Goal: Transaction & Acquisition: Purchase product/service

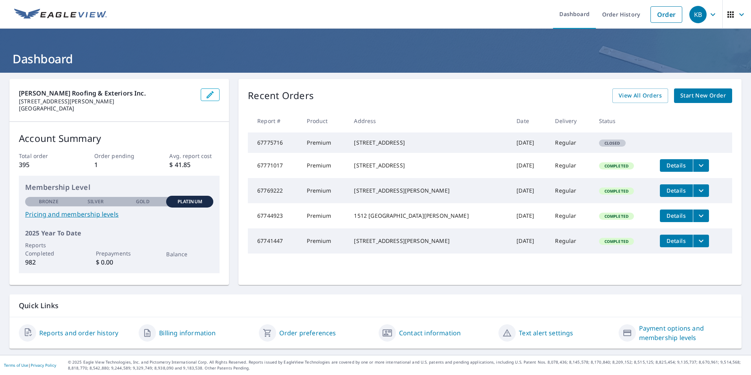
click at [61, 331] on link "Reports and order history" at bounding box center [78, 332] width 79 height 9
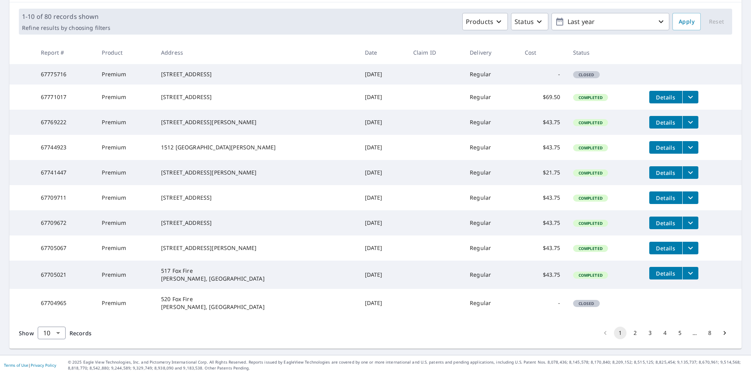
scroll to position [140, 0]
click at [630, 332] on button "2" at bounding box center [635, 333] width 13 height 13
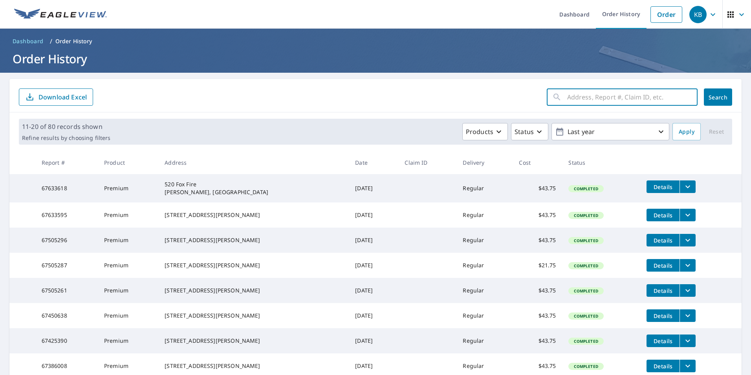
click at [567, 98] on input "text" at bounding box center [632, 97] width 130 height 22
type input "1512 Sanora"
click at [712, 98] on span "Search" at bounding box center [719, 97] width 16 height 7
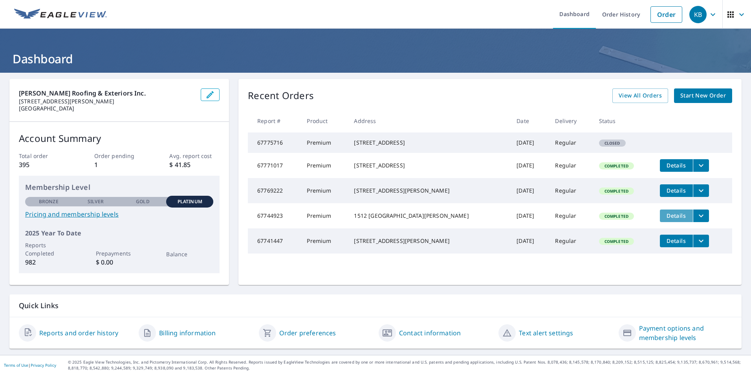
click at [670, 219] on span "Details" at bounding box center [677, 215] width 24 height 7
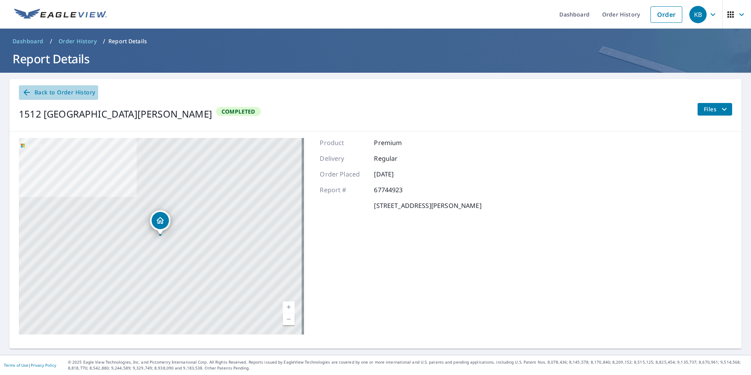
click at [55, 94] on span "Back to Order History" at bounding box center [58, 93] width 73 height 10
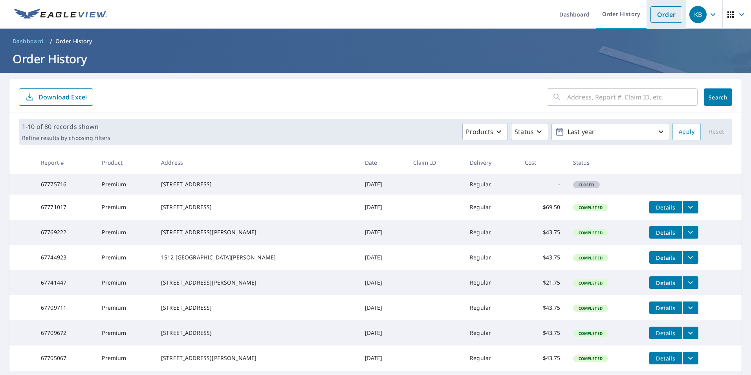
click at [652, 17] on link "Order" at bounding box center [667, 14] width 32 height 17
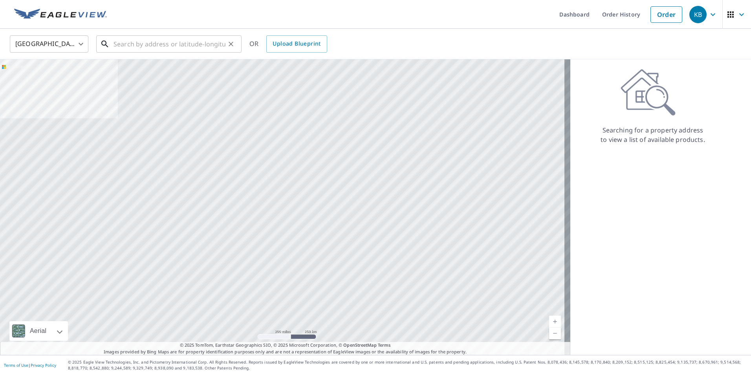
click at [126, 44] on input "text" at bounding box center [170, 44] width 112 height 22
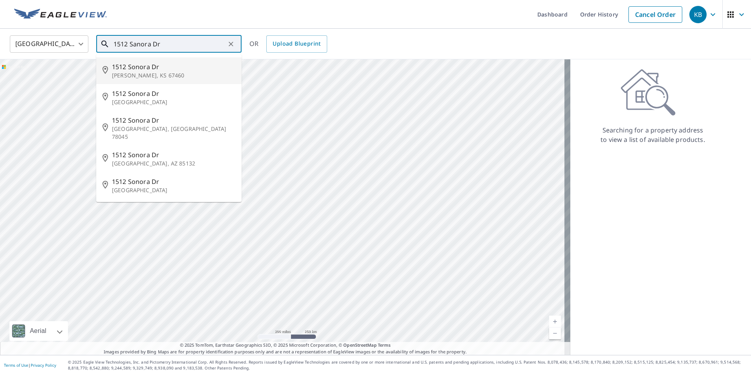
click at [125, 72] on p "[PERSON_NAME], KS 67460" at bounding box center [173, 76] width 123 height 8
type input "1512 [GEOGRAPHIC_DATA][PERSON_NAME]"
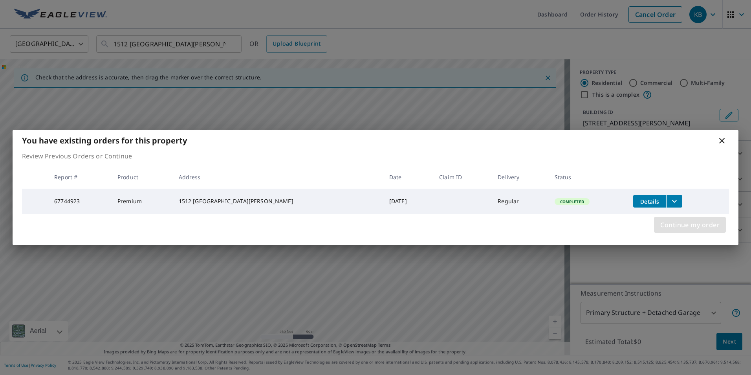
click at [677, 225] on span "Continue my order" at bounding box center [690, 224] width 59 height 11
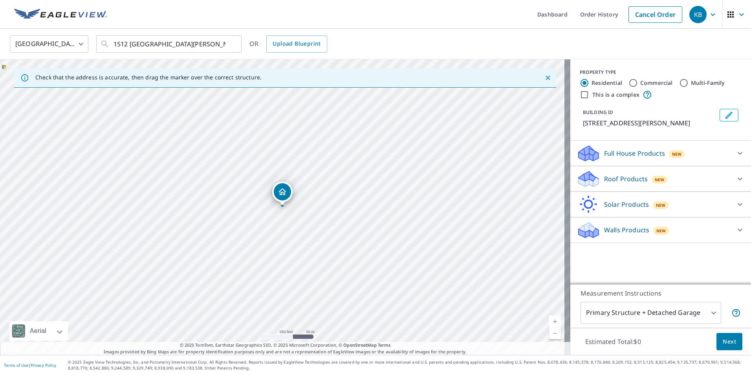
click at [611, 152] on p "Full House Products" at bounding box center [634, 153] width 61 height 9
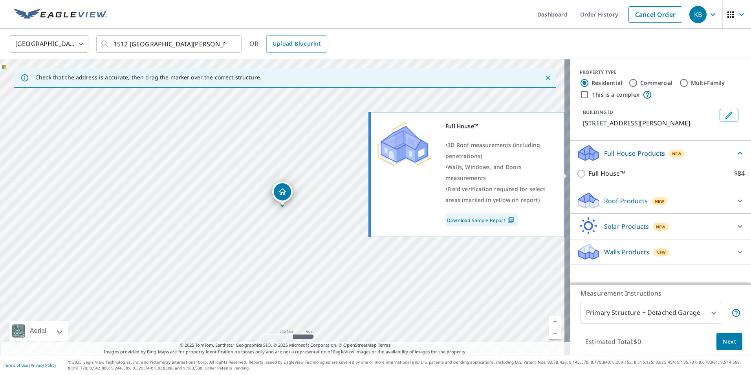
click at [577, 172] on input "Full House™ $84" at bounding box center [583, 173] width 12 height 9
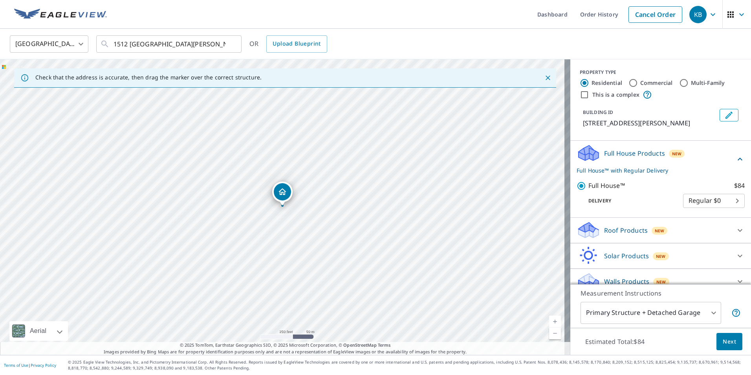
scroll to position [10, 0]
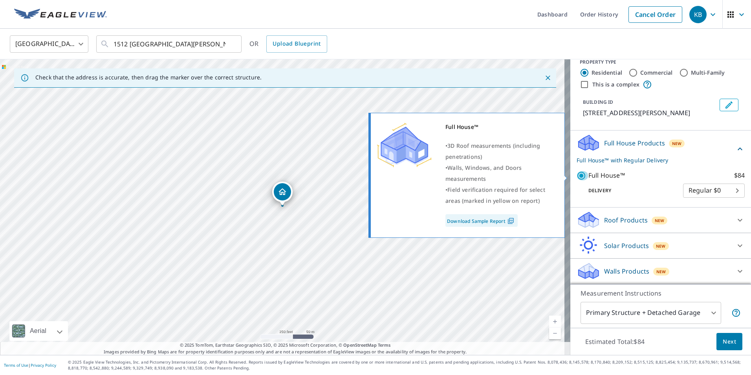
click at [577, 175] on input "Full House™ $84" at bounding box center [583, 175] width 12 height 9
checkbox input "false"
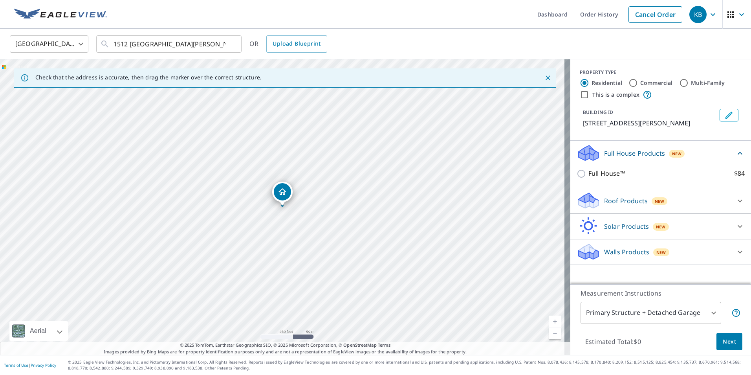
click at [581, 252] on icon at bounding box center [587, 249] width 17 height 10
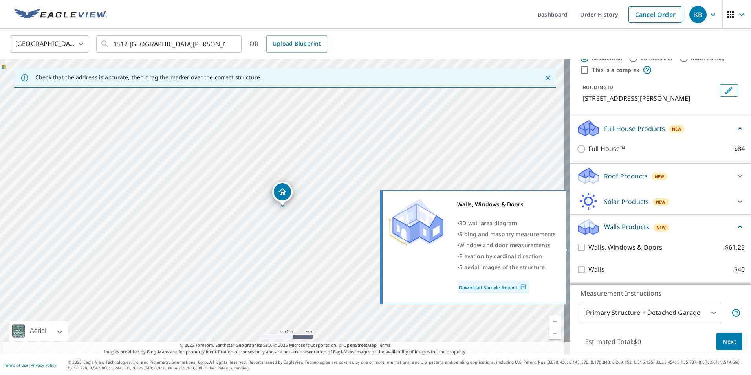
click at [577, 246] on input "Walls, Windows & Doors $61.25" at bounding box center [583, 246] width 12 height 9
checkbox input "true"
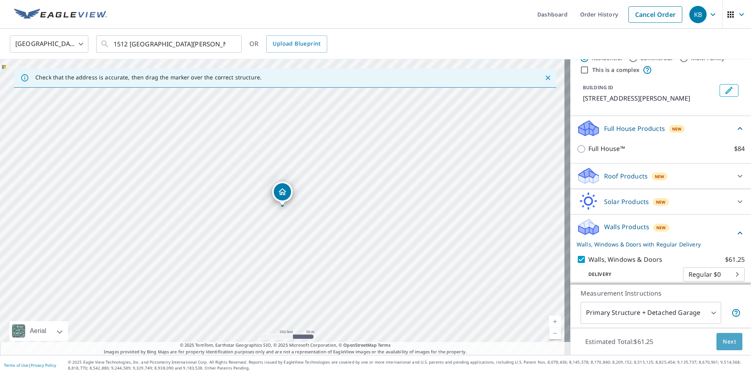
click at [726, 340] on span "Next" at bounding box center [729, 342] width 13 height 10
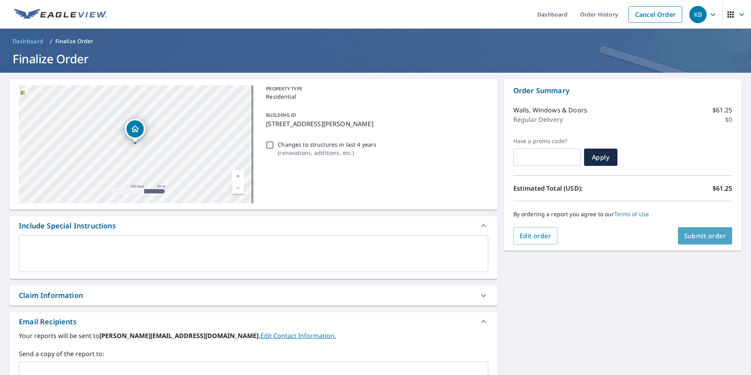
click at [699, 235] on span "Submit order" at bounding box center [706, 235] width 42 height 9
checkbox input "true"
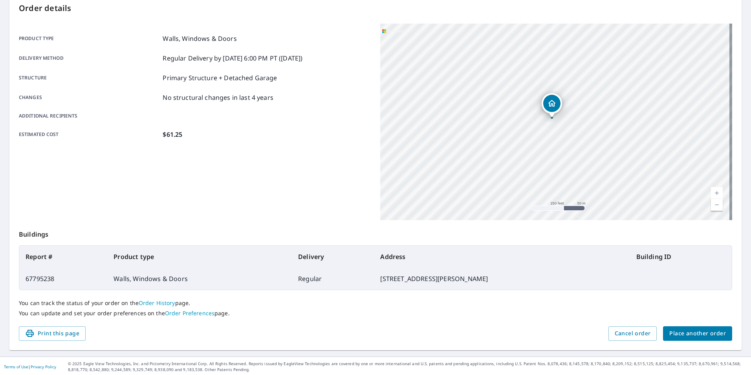
scroll to position [88, 0]
